Goal: Navigation & Orientation: Find specific page/section

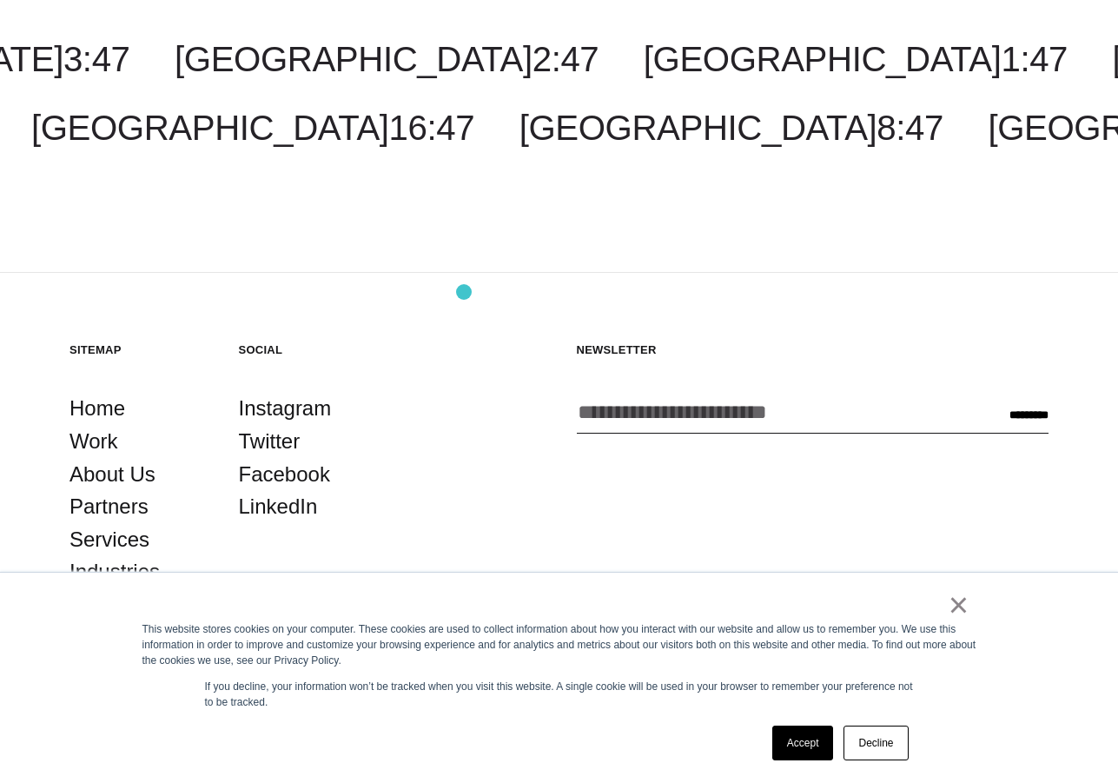
scroll to position [2361, 0]
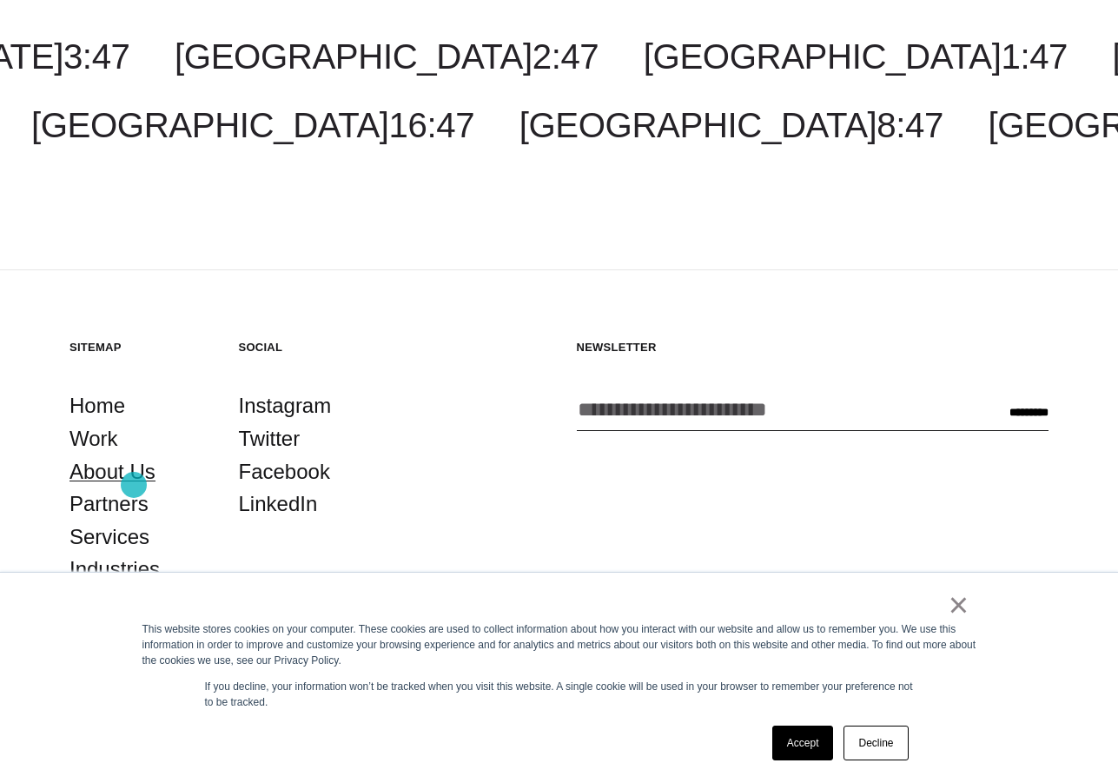
click at [134, 485] on link "About Us" at bounding box center [113, 471] width 86 height 33
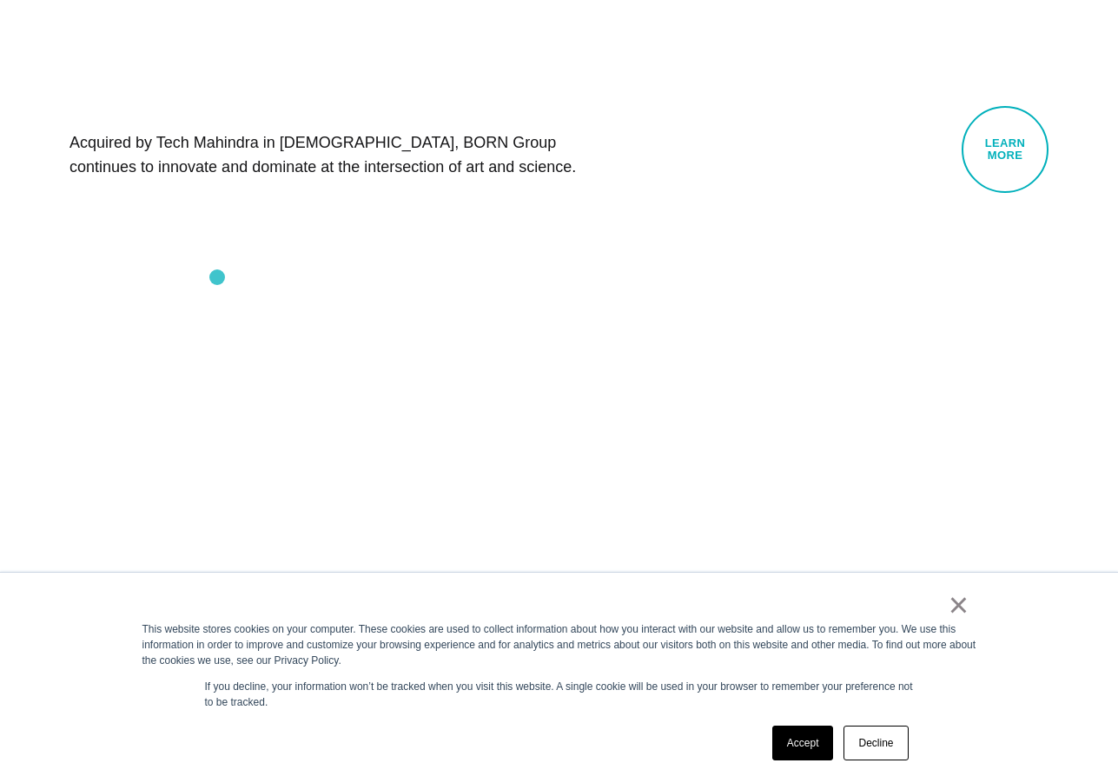
scroll to position [1564, 0]
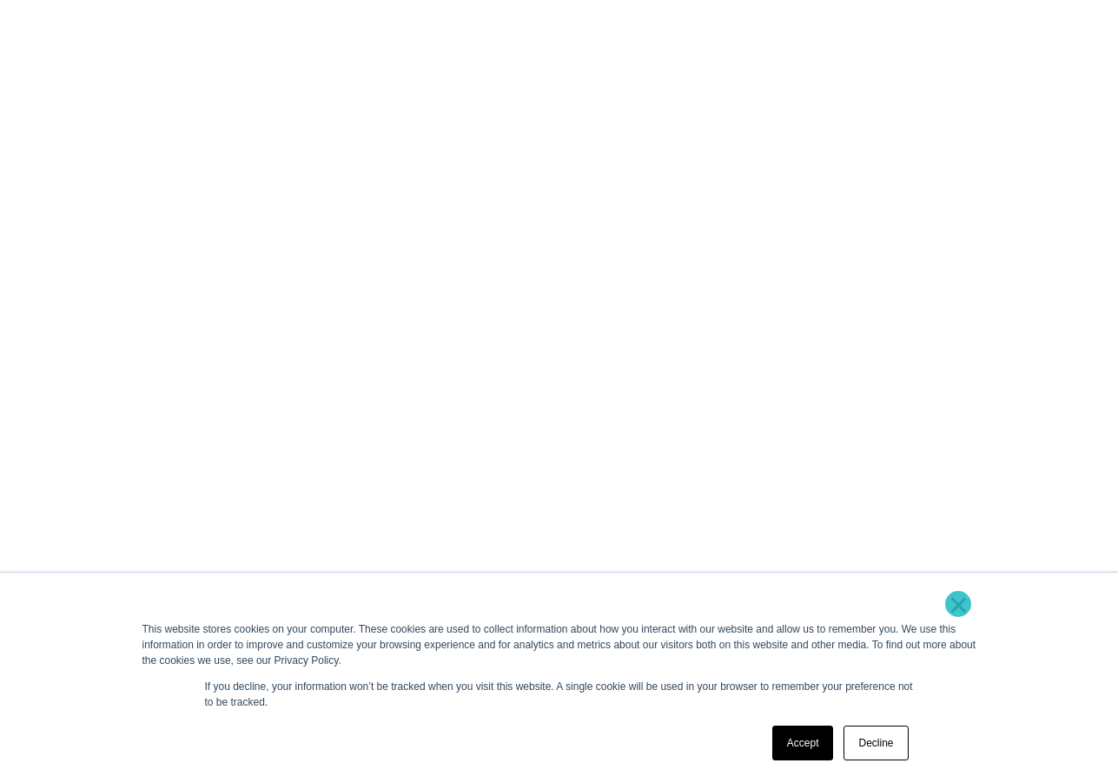
click at [959, 604] on link "×" at bounding box center [959, 605] width 21 height 16
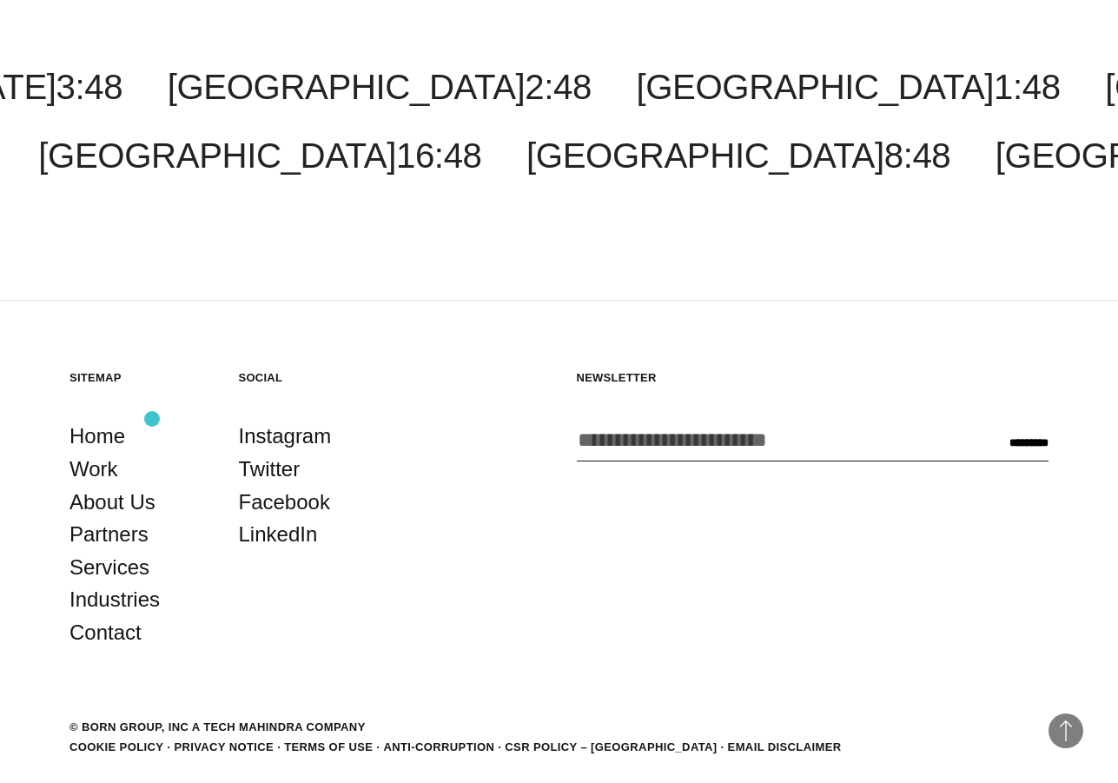
scroll to position [6215, 0]
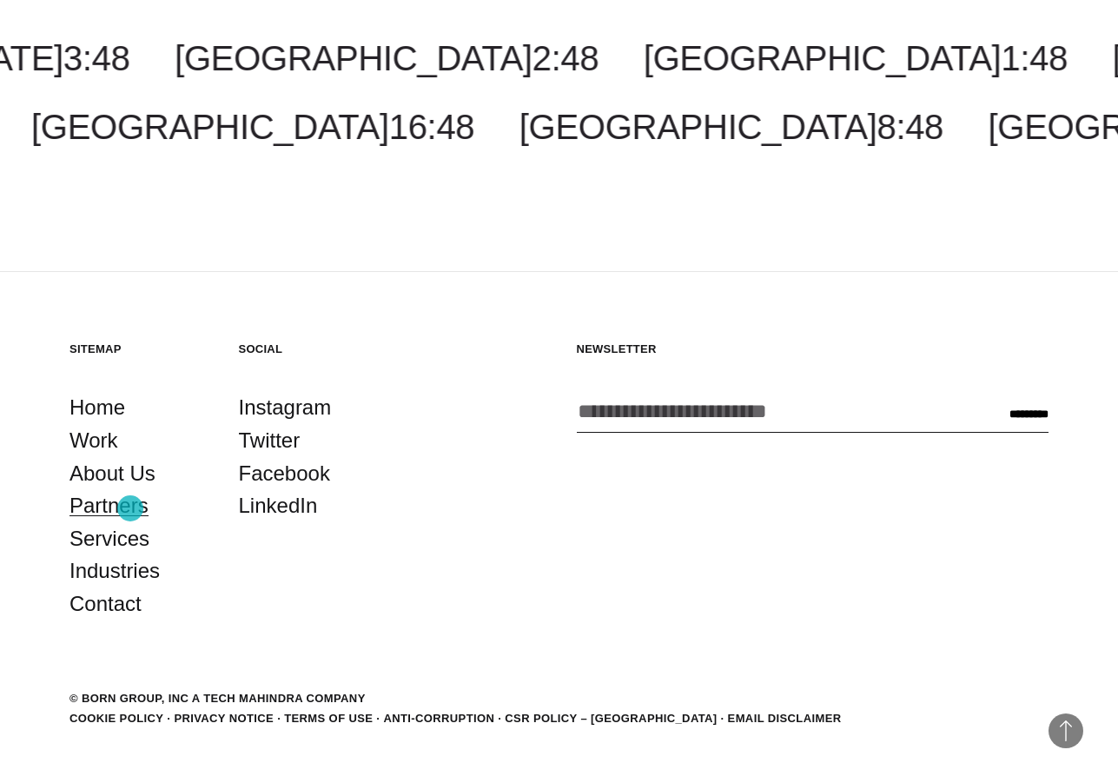
click at [130, 508] on link "Partners" at bounding box center [109, 505] width 79 height 33
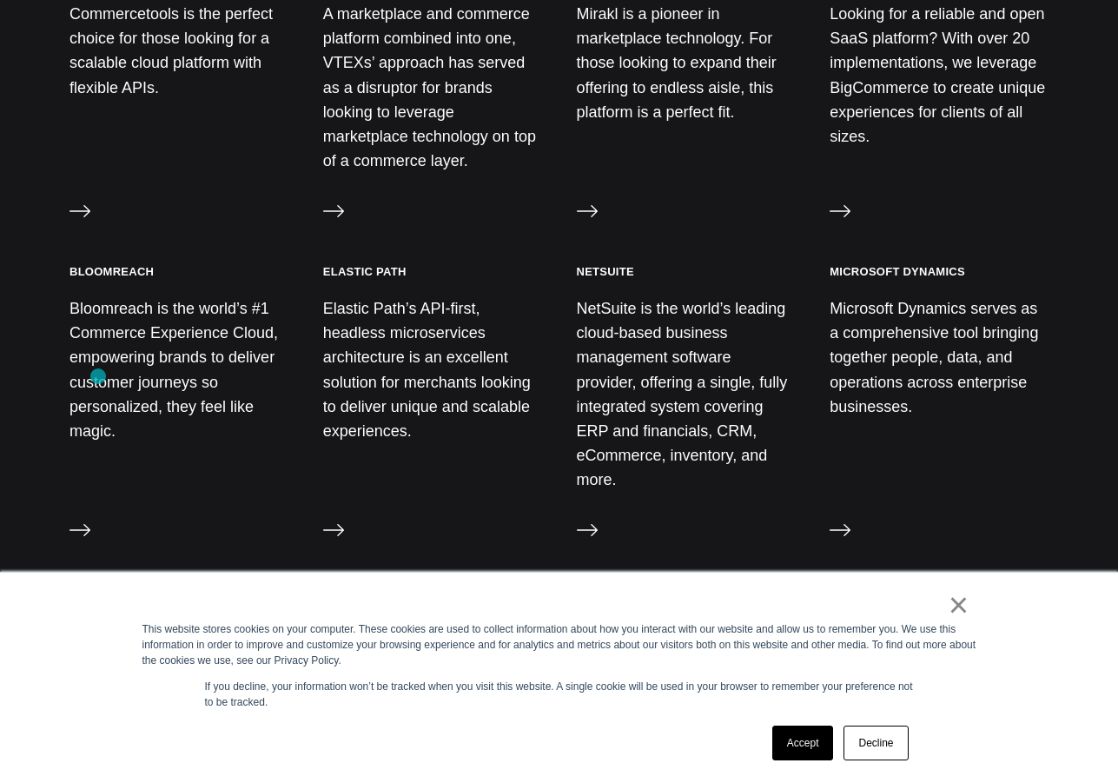
scroll to position [1217, 0]
